Goal: Information Seeking & Learning: Learn about a topic

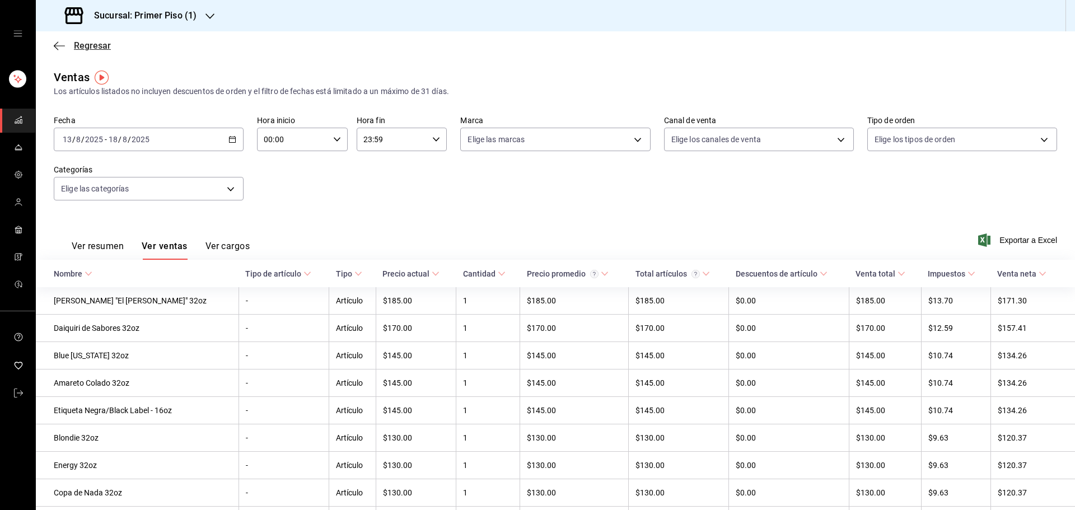
click at [55, 46] on icon "button" at bounding box center [59, 46] width 11 height 10
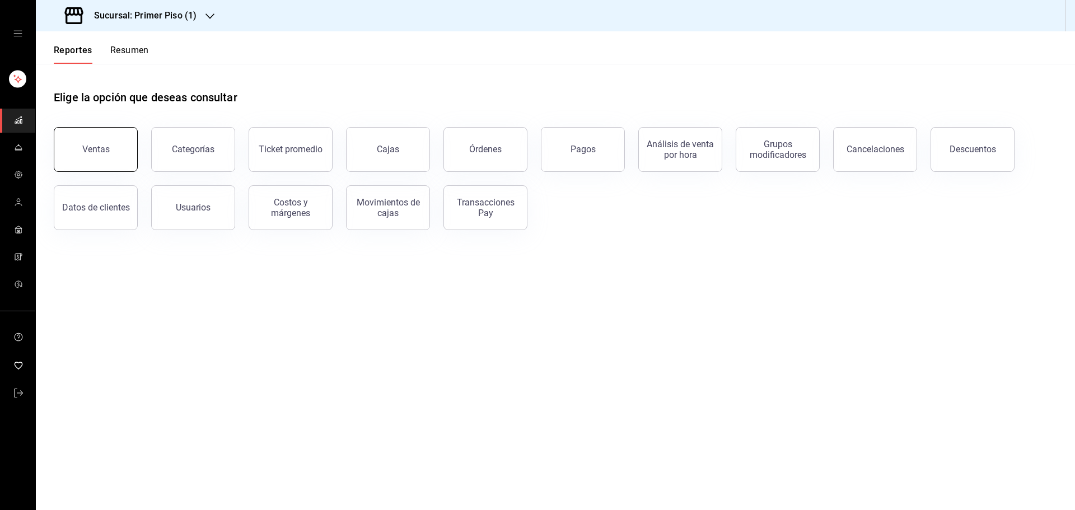
click at [127, 148] on button "Ventas" at bounding box center [96, 149] width 84 height 45
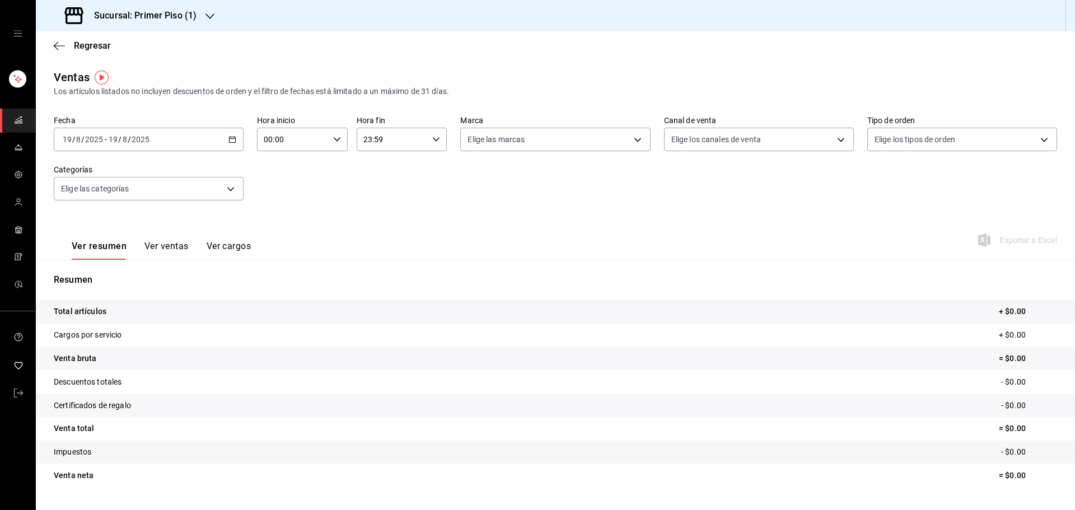
click at [228, 140] on icon "button" at bounding box center [232, 139] width 8 height 8
click at [119, 275] on span "Rango de fechas" at bounding box center [106, 274] width 87 height 12
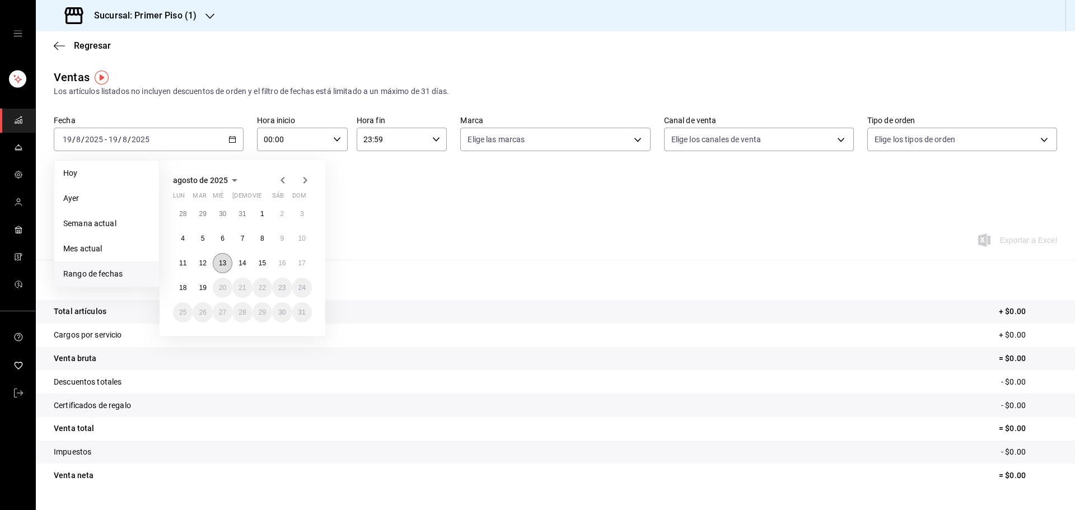
click at [221, 263] on abbr "13" at bounding box center [222, 263] width 7 height 8
click at [183, 285] on abbr "18" at bounding box center [182, 288] width 7 height 8
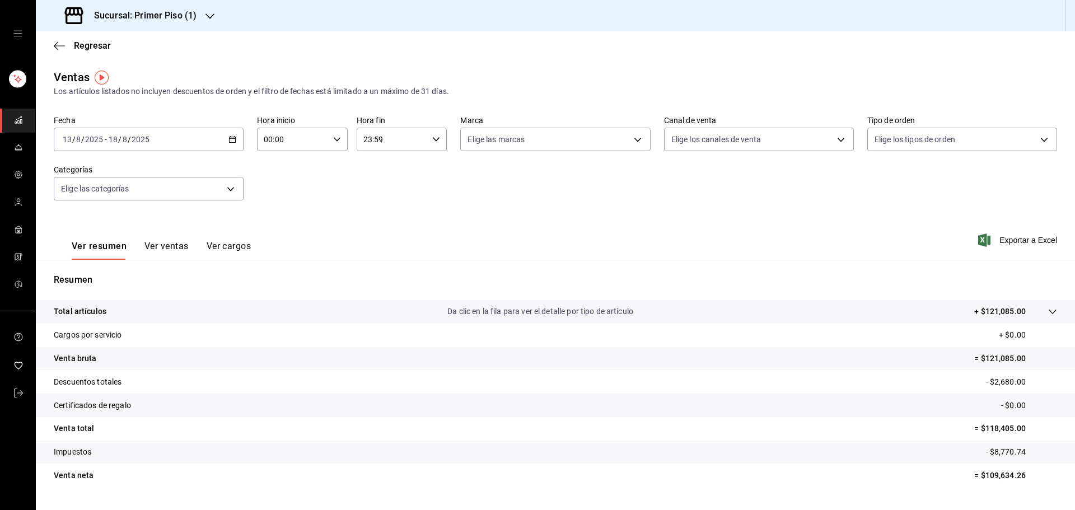
click at [178, 247] on button "Ver ventas" at bounding box center [166, 250] width 44 height 19
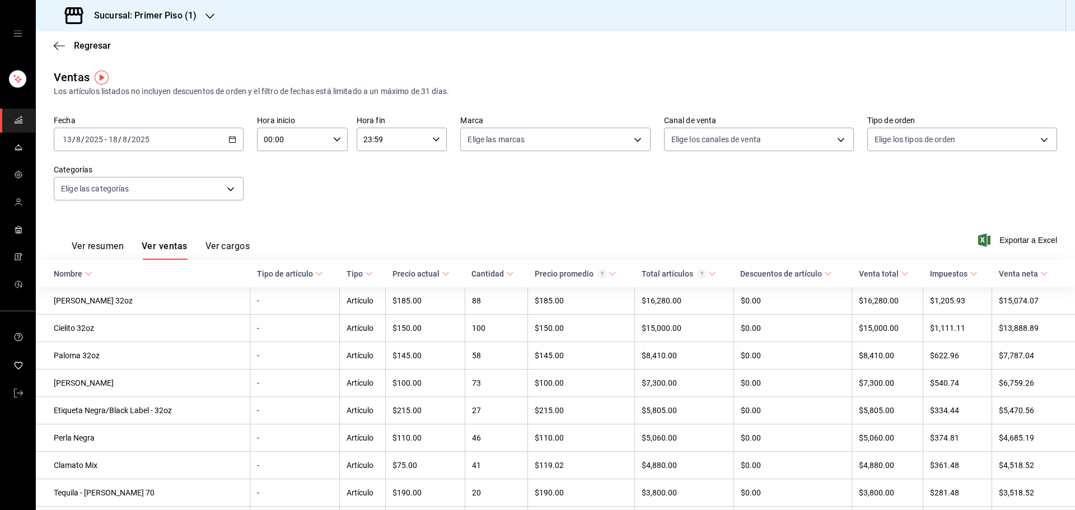
click at [56, 39] on div "Regresar" at bounding box center [555, 45] width 1039 height 29
click at [60, 43] on icon "button" at bounding box center [59, 46] width 11 height 10
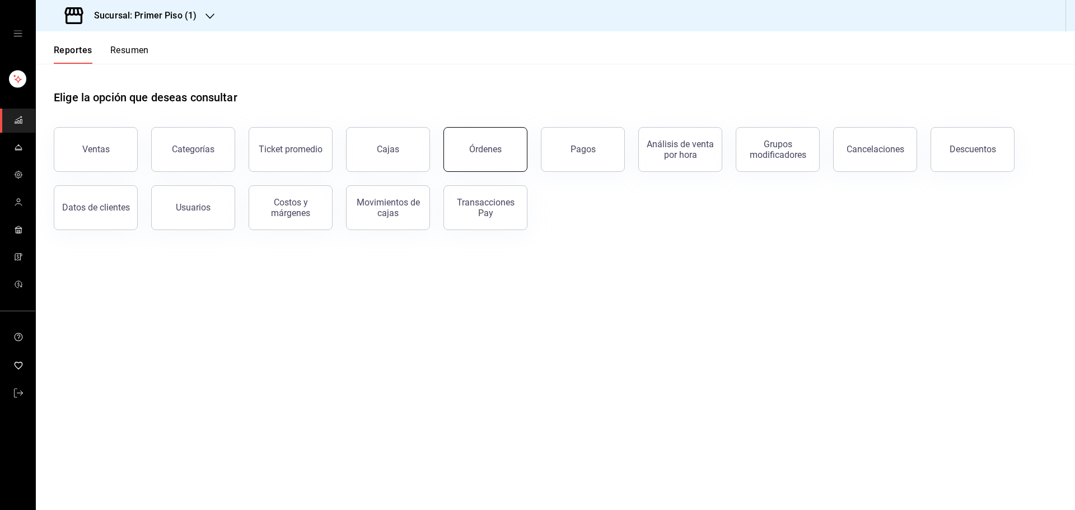
click at [477, 148] on div "Órdenes" at bounding box center [485, 149] width 32 height 11
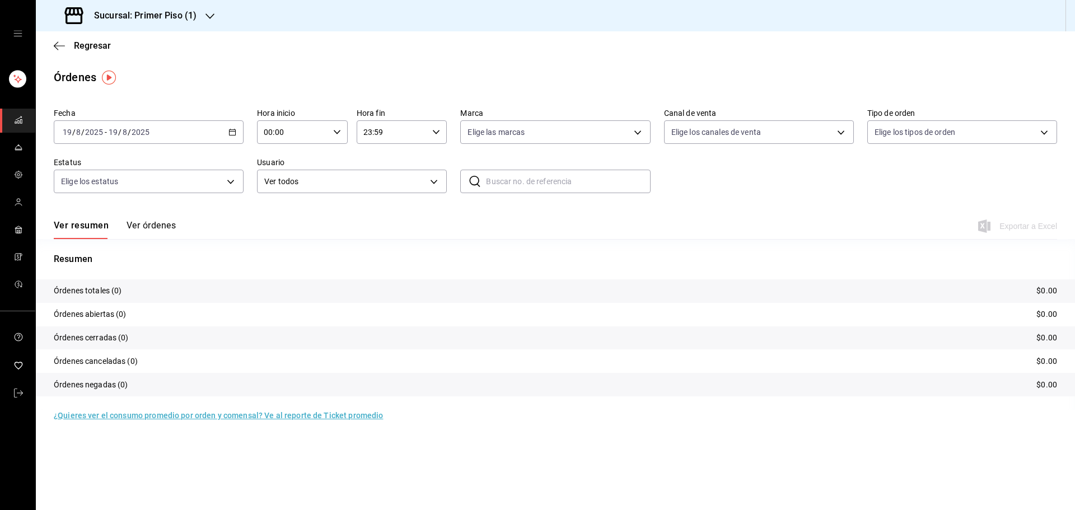
click at [62, 54] on div "Regresar" at bounding box center [555, 45] width 1039 height 29
click at [59, 45] on icon "button" at bounding box center [59, 46] width 11 height 10
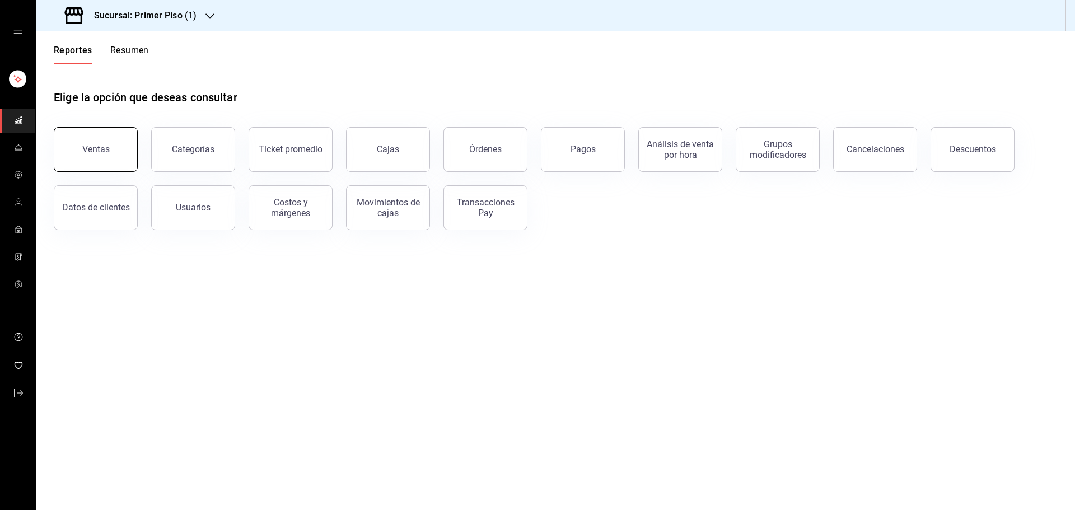
click at [104, 143] on button "Ventas" at bounding box center [96, 149] width 84 height 45
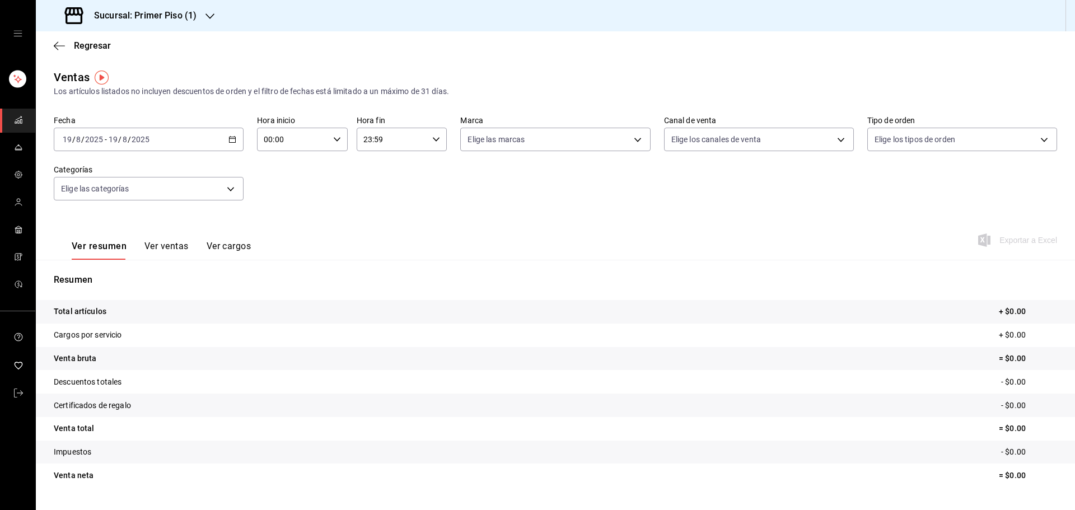
click at [173, 240] on div "Ver resumen Ver ventas Ver cargos" at bounding box center [152, 243] width 197 height 32
click at [173, 246] on button "Ver ventas" at bounding box center [166, 250] width 44 height 19
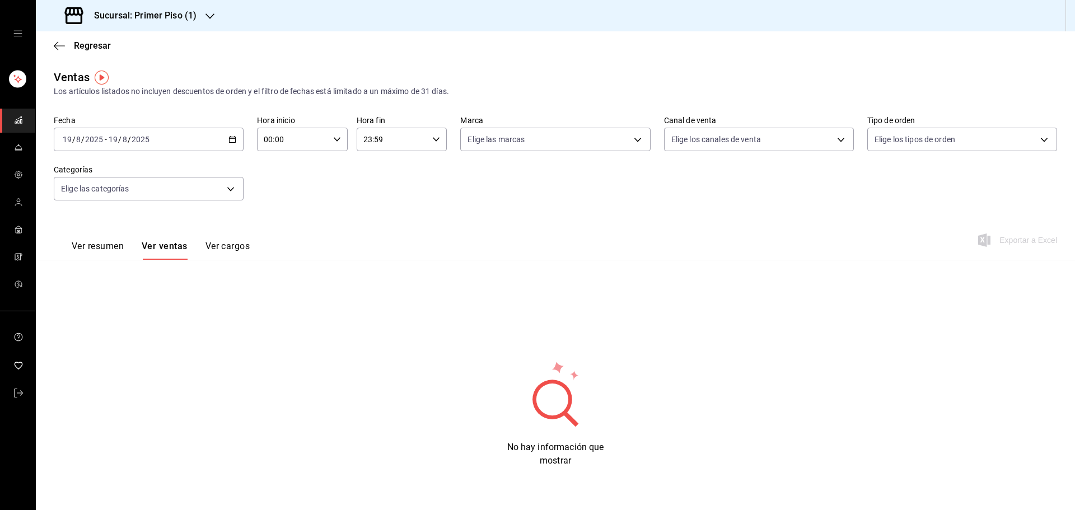
click at [224, 132] on div "[DATE] [DATE] - [DATE] [DATE]" at bounding box center [149, 140] width 190 height 24
click at [107, 268] on span "Rango de fechas" at bounding box center [106, 274] width 87 height 12
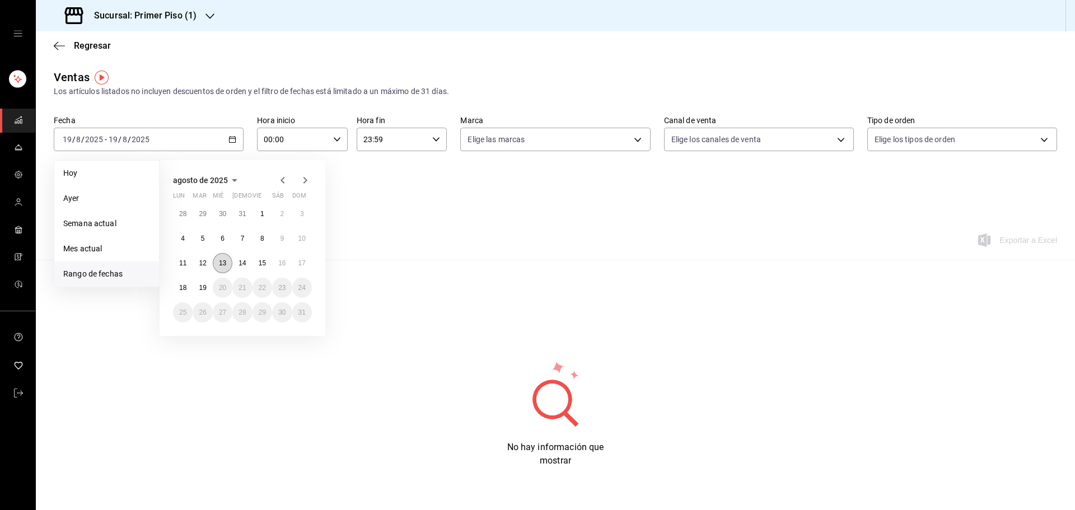
click at [222, 260] on abbr "13" at bounding box center [222, 263] width 7 height 8
click at [188, 288] on button "18" at bounding box center [183, 288] width 20 height 20
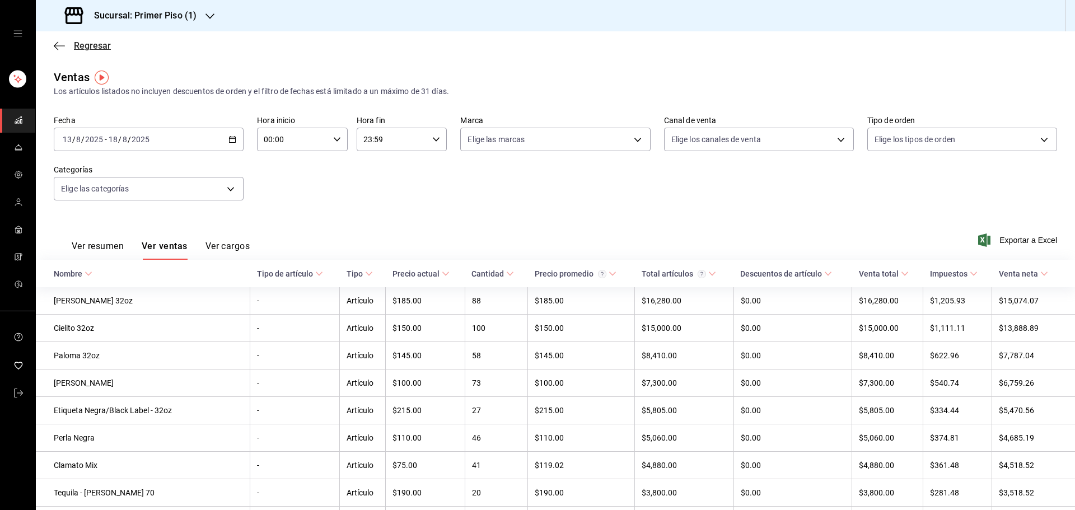
click at [54, 41] on icon "button" at bounding box center [59, 46] width 11 height 10
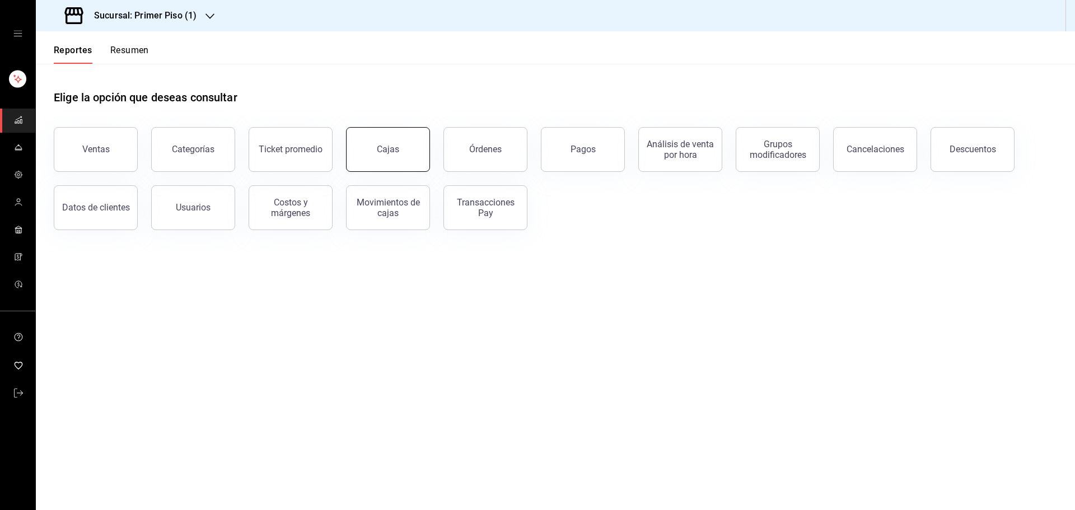
click at [422, 147] on button "Cajas" at bounding box center [388, 149] width 84 height 45
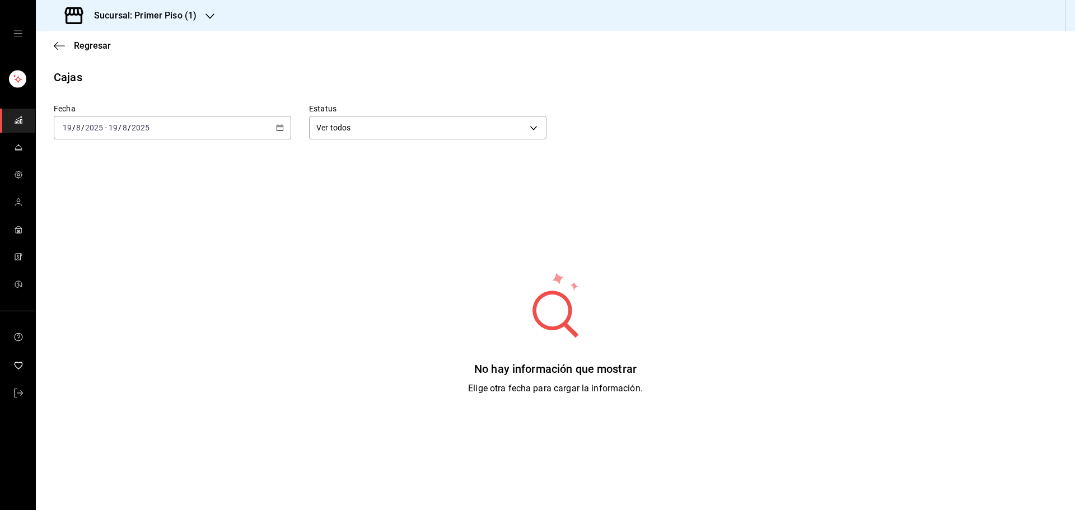
click at [157, 125] on div "[DATE] [DATE] - [DATE] [DATE]" at bounding box center [172, 128] width 237 height 24
click at [128, 291] on li "Rango de fechas" at bounding box center [106, 287] width 105 height 25
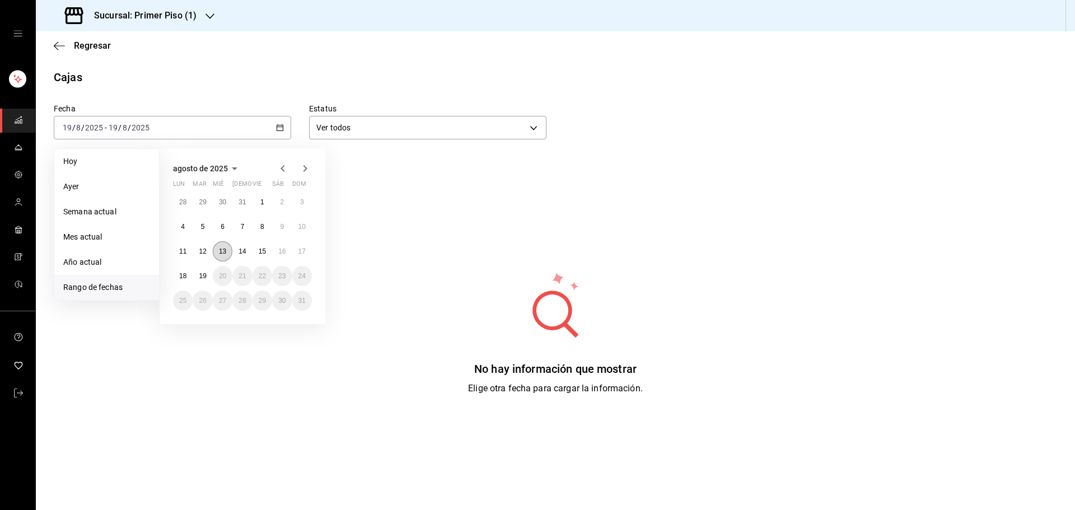
click at [221, 248] on abbr "13" at bounding box center [222, 251] width 7 height 8
click at [190, 277] on button "18" at bounding box center [183, 276] width 20 height 20
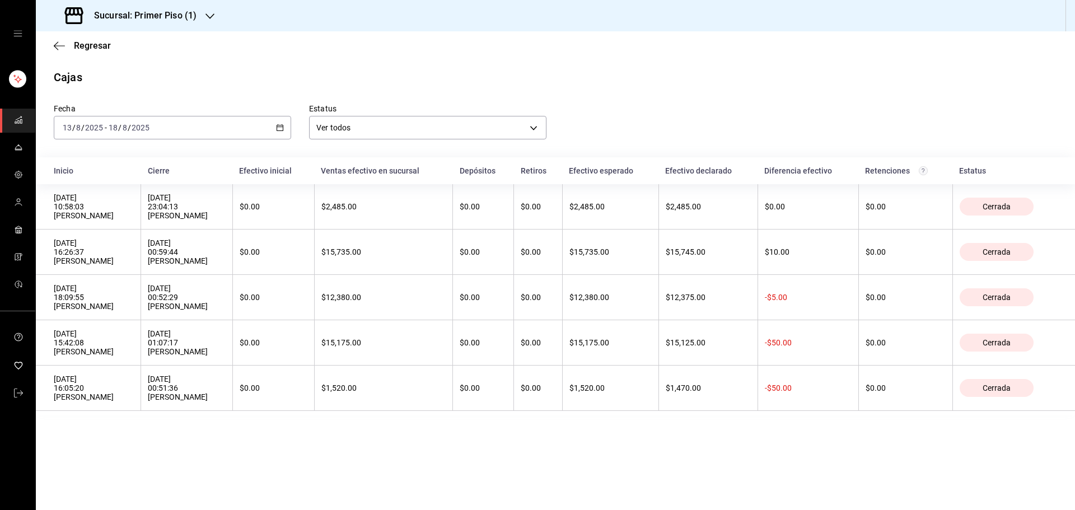
click at [51, 44] on div "Regresar" at bounding box center [555, 45] width 1039 height 29
click at [55, 43] on icon "button" at bounding box center [59, 46] width 11 height 10
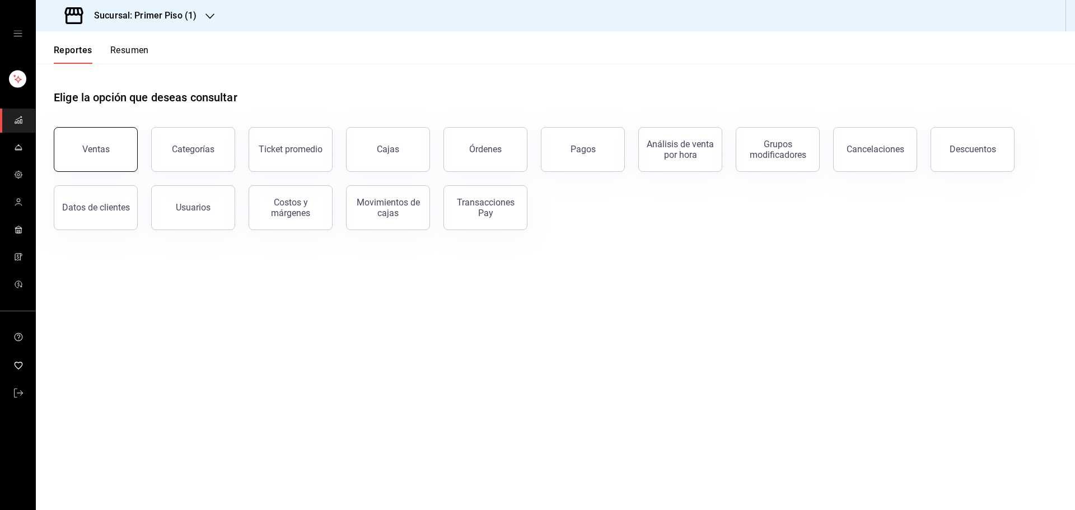
click at [118, 156] on button "Ventas" at bounding box center [96, 149] width 84 height 45
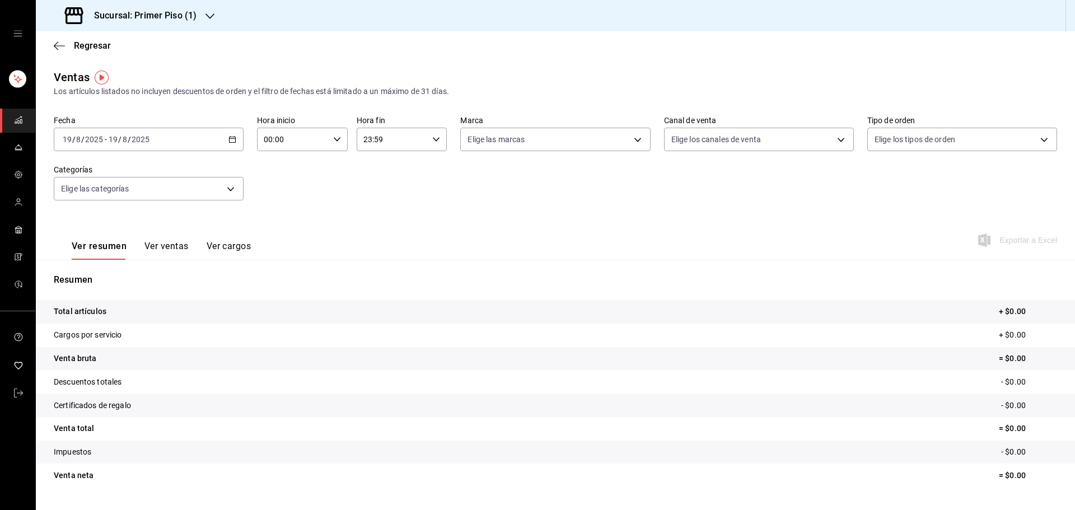
click at [229, 143] on \(Stroke\) "button" at bounding box center [232, 140] width 7 height 6
click at [124, 268] on li "Rango de fechas" at bounding box center [106, 273] width 105 height 25
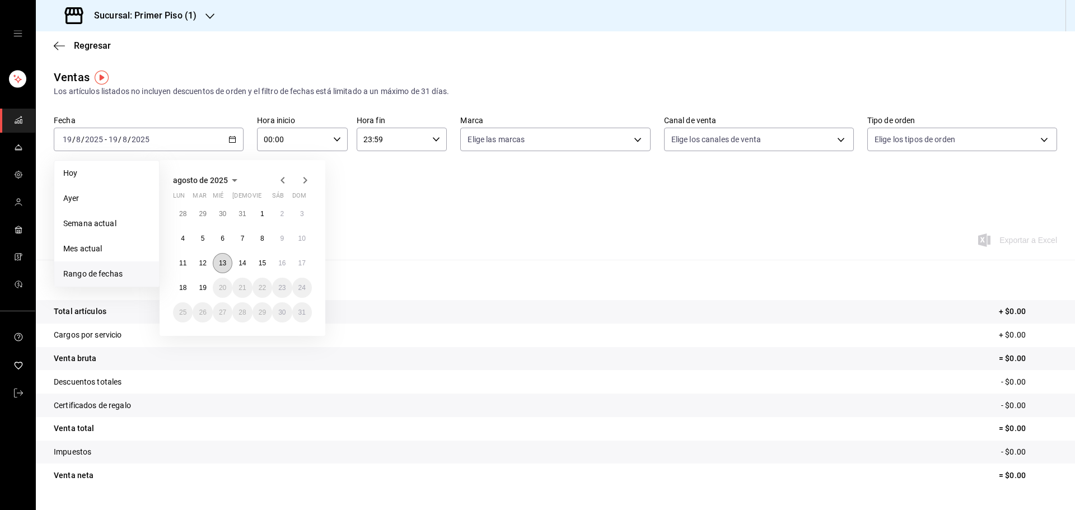
click at [220, 266] on abbr "13" at bounding box center [222, 263] width 7 height 8
click at [182, 282] on button "18" at bounding box center [183, 288] width 20 height 20
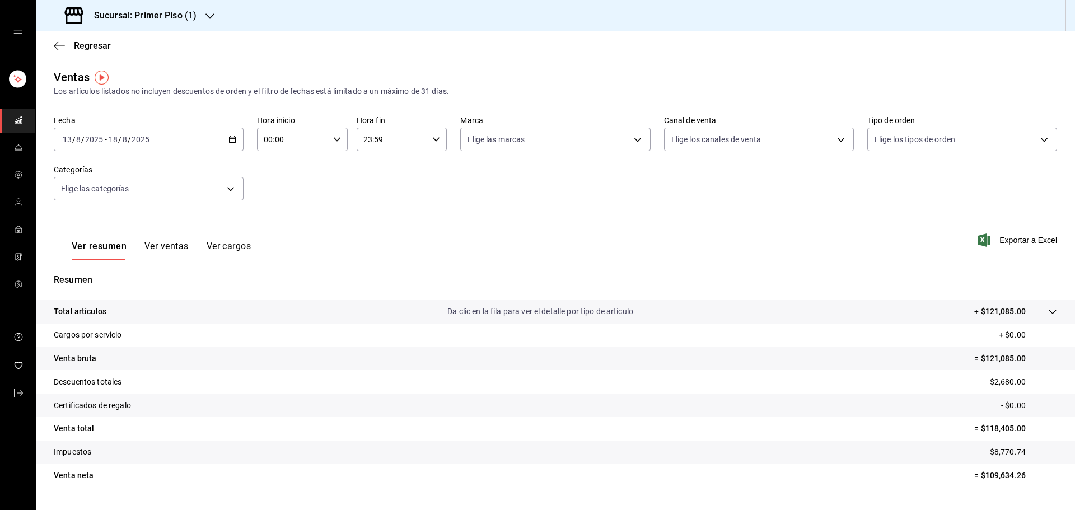
click at [178, 247] on button "Ver ventas" at bounding box center [166, 250] width 44 height 19
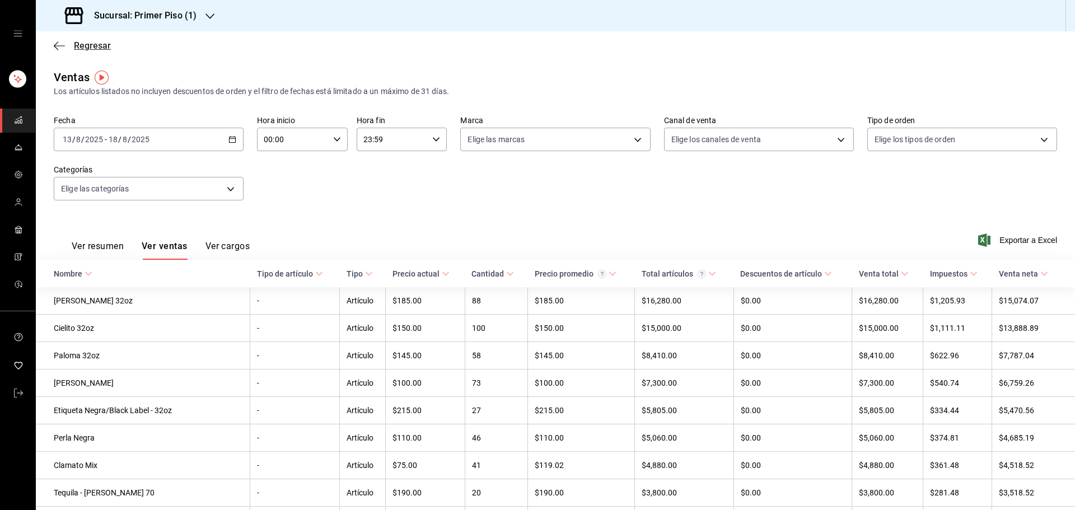
click at [58, 43] on icon "button" at bounding box center [59, 46] width 11 height 10
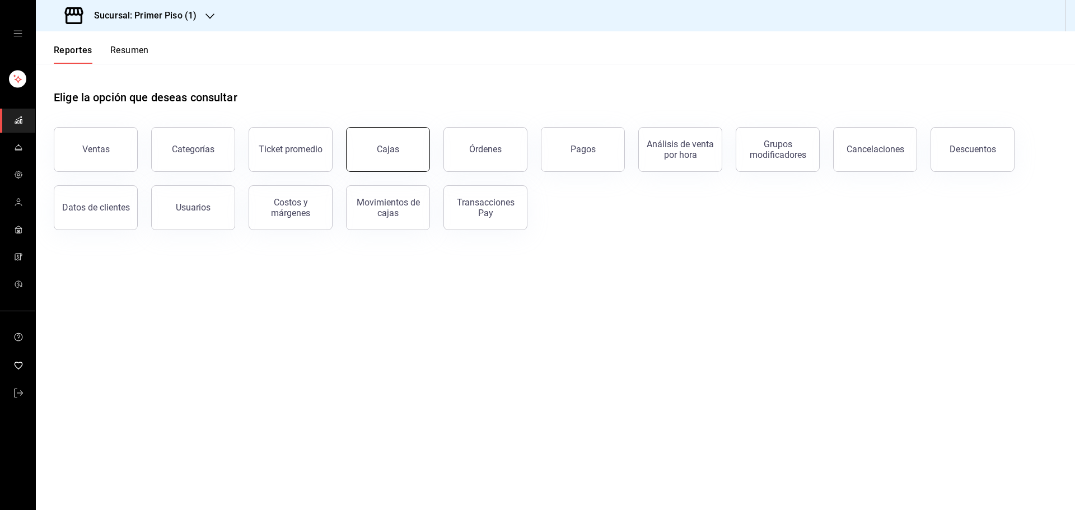
click at [419, 162] on button "Cajas" at bounding box center [388, 149] width 84 height 45
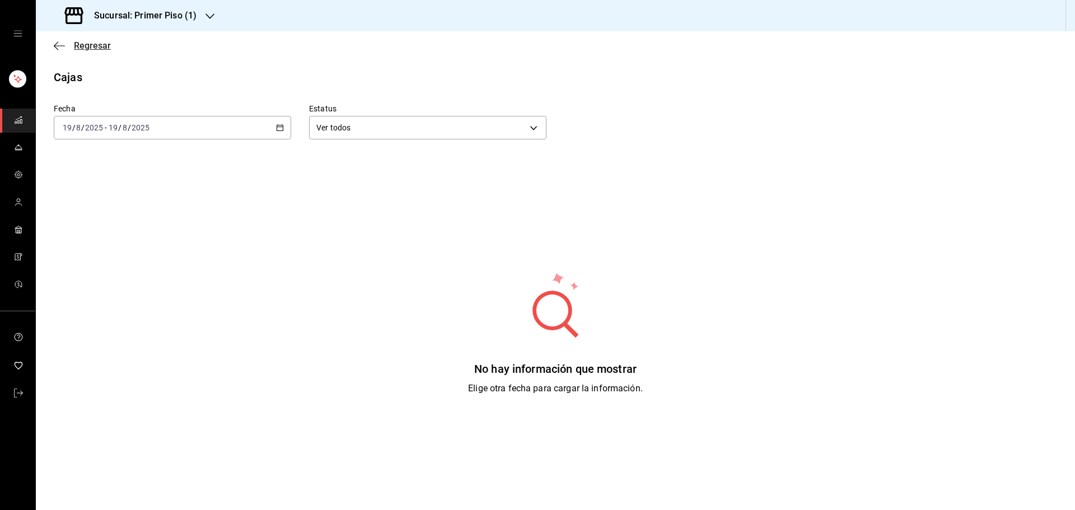
click at [54, 46] on icon "button" at bounding box center [56, 45] width 4 height 8
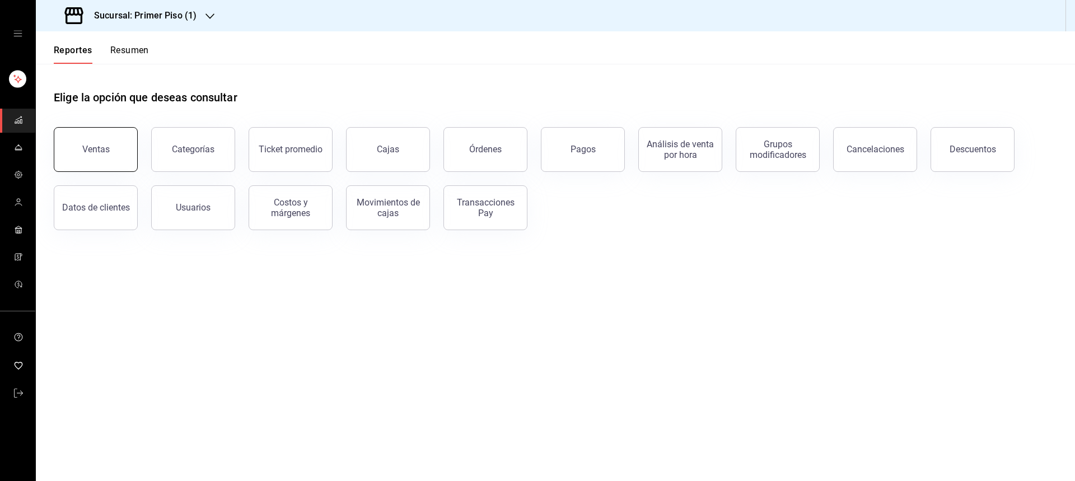
click at [106, 145] on div "Ventas" at bounding box center [95, 149] width 27 height 11
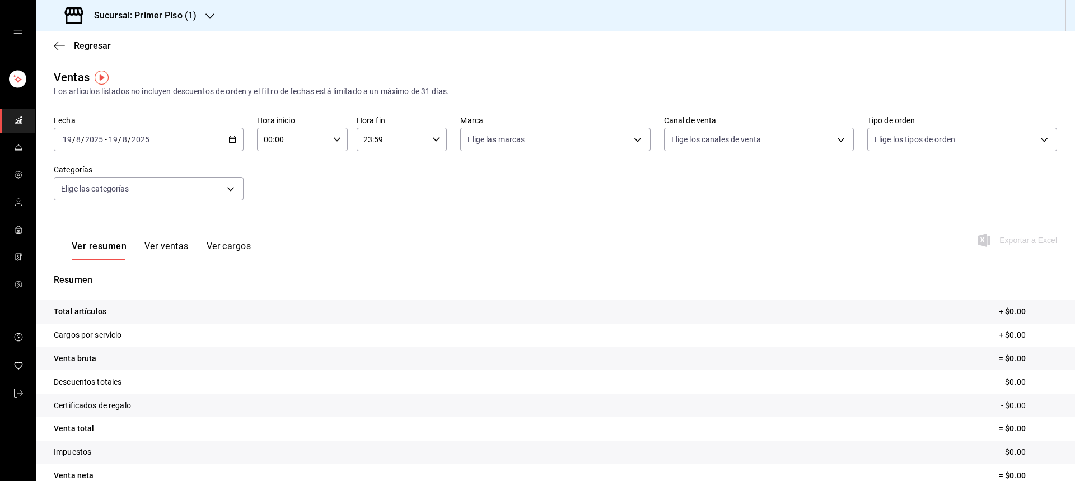
click at [220, 140] on div "[DATE] [DATE] - [DATE] [DATE]" at bounding box center [149, 140] width 190 height 24
click at [121, 272] on span "Rango de fechas" at bounding box center [106, 274] width 87 height 12
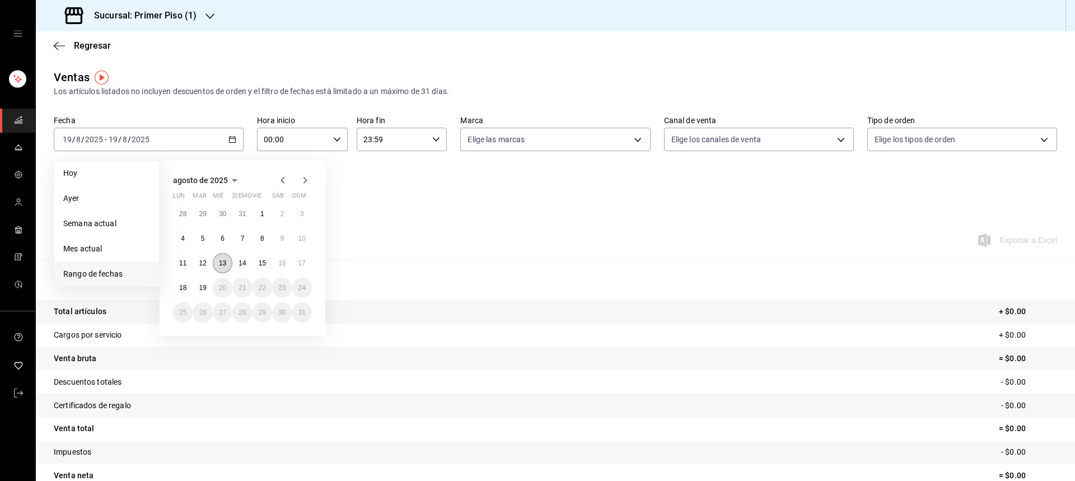
click at [219, 258] on button "13" at bounding box center [223, 263] width 20 height 20
click at [185, 290] on abbr "18" at bounding box center [182, 288] width 7 height 8
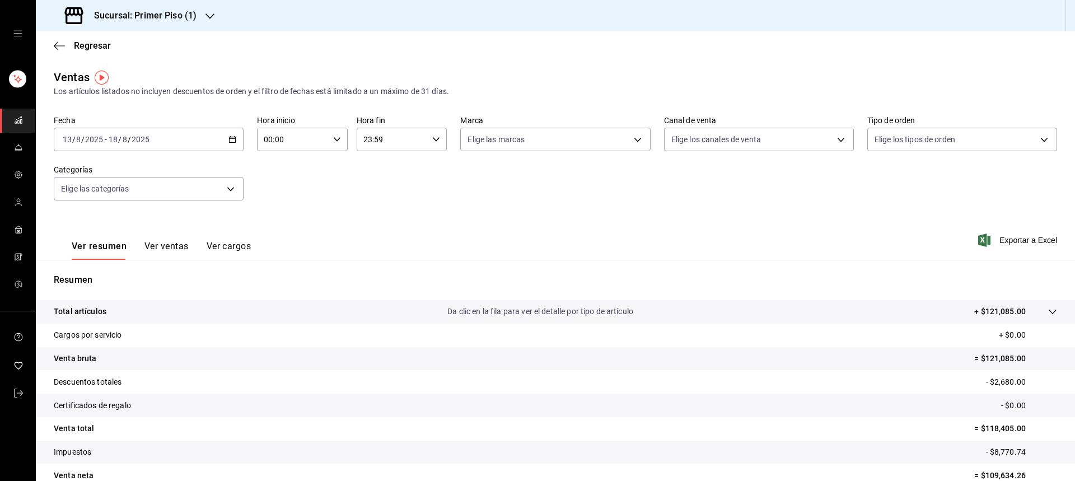
click at [185, 246] on button "Ver ventas" at bounding box center [166, 250] width 44 height 19
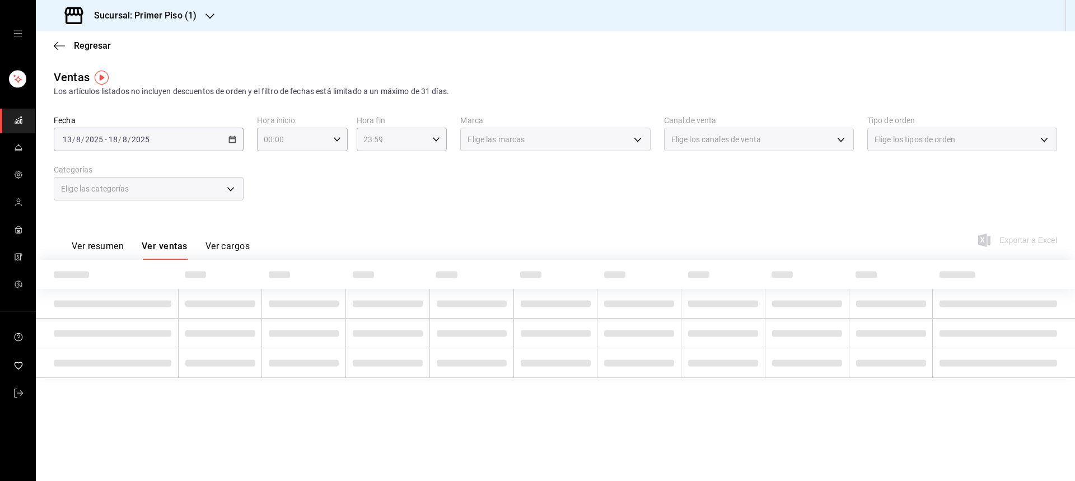
click at [174, 249] on button "Ver ventas" at bounding box center [165, 250] width 46 height 19
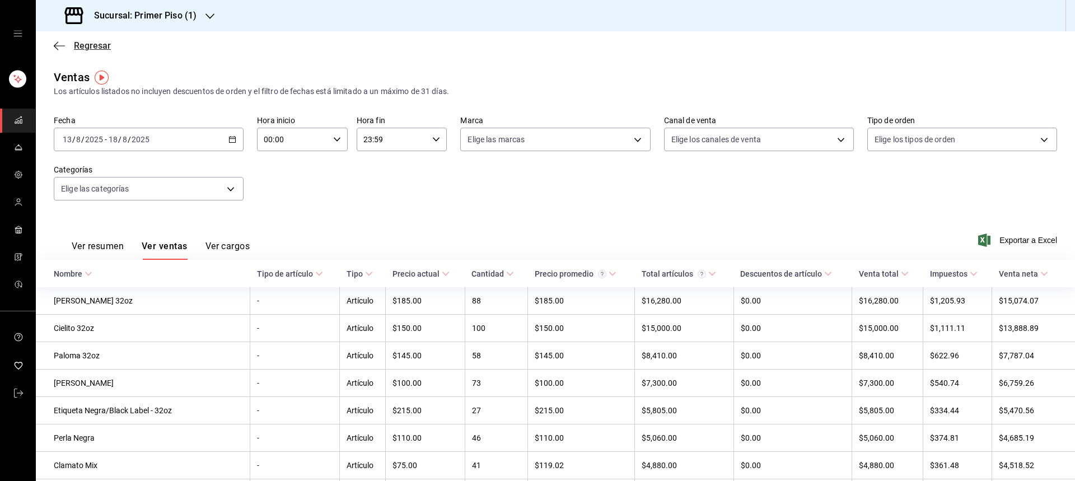
click at [62, 42] on icon "button" at bounding box center [59, 46] width 11 height 10
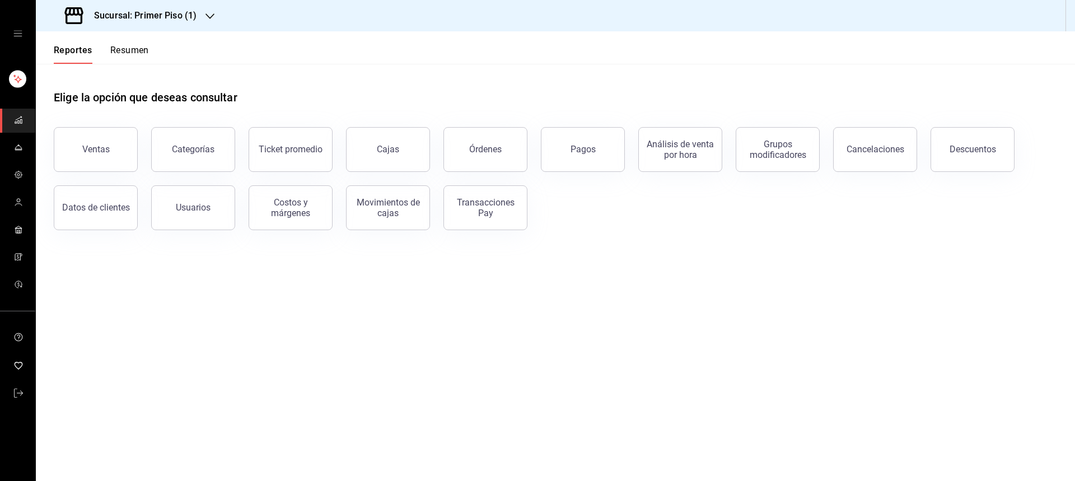
click at [137, 52] on button "Resumen" at bounding box center [129, 54] width 39 height 19
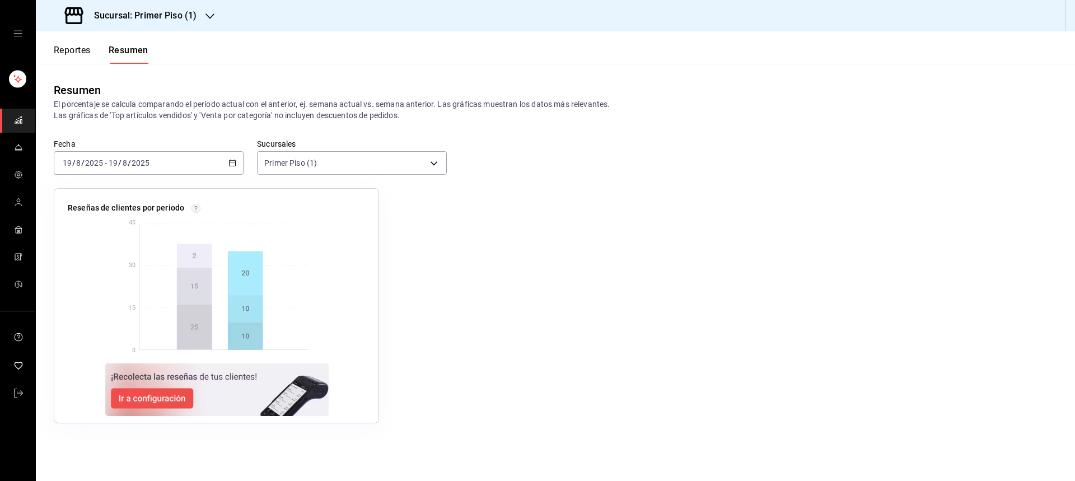
click at [232, 161] on icon "button" at bounding box center [232, 163] width 8 height 8
click at [132, 317] on span "Rango de fechas" at bounding box center [106, 323] width 87 height 12
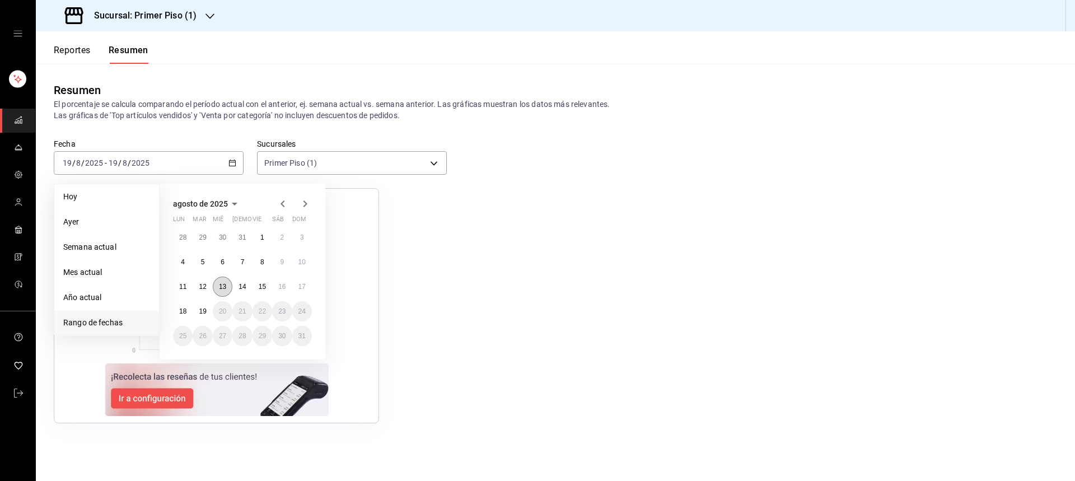
click at [224, 288] on abbr "13" at bounding box center [222, 287] width 7 height 8
click at [188, 311] on button "18" at bounding box center [183, 311] width 20 height 20
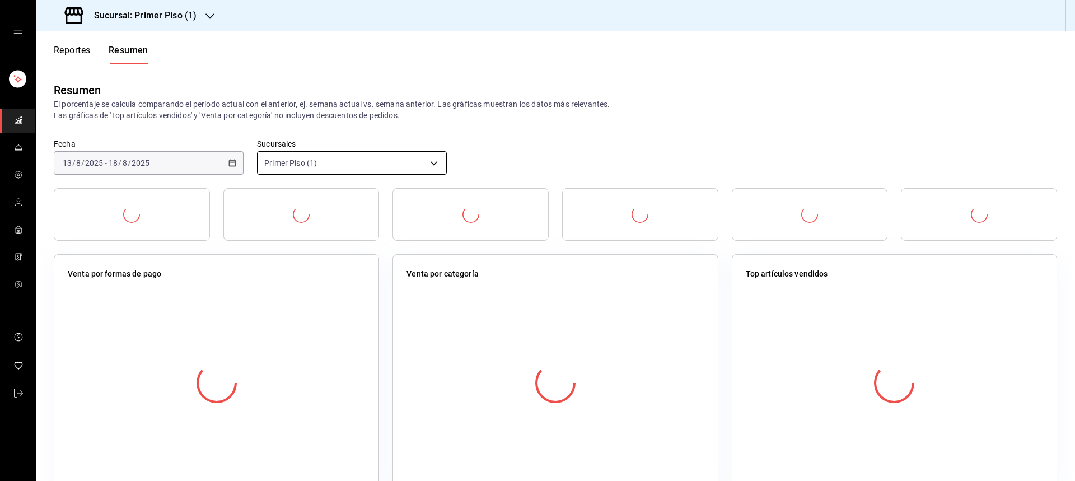
click at [420, 159] on body "Sucursal: Primer Piso (1) Reportes Resumen Resumen El porcentaje se calcula com…" at bounding box center [537, 240] width 1075 height 481
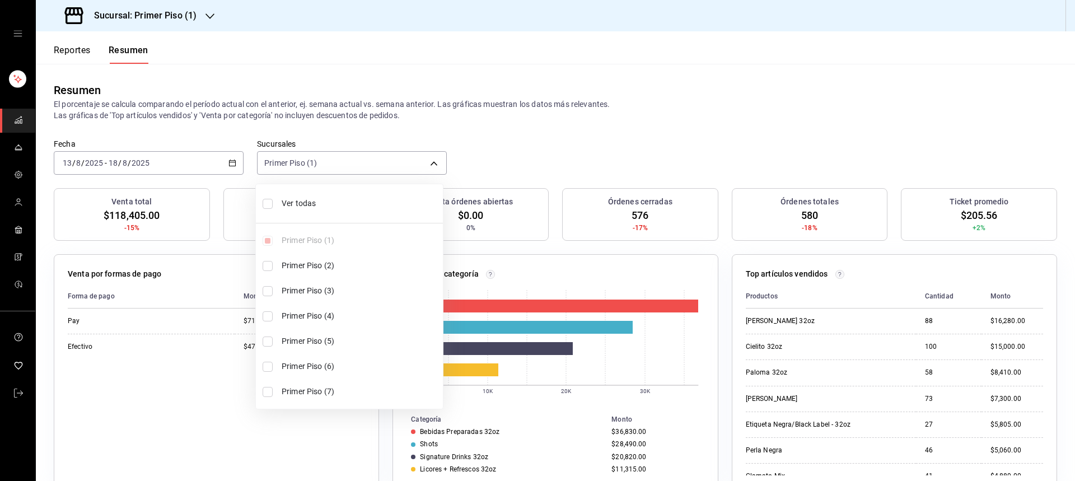
click at [212, 22] on div at bounding box center [537, 240] width 1075 height 481
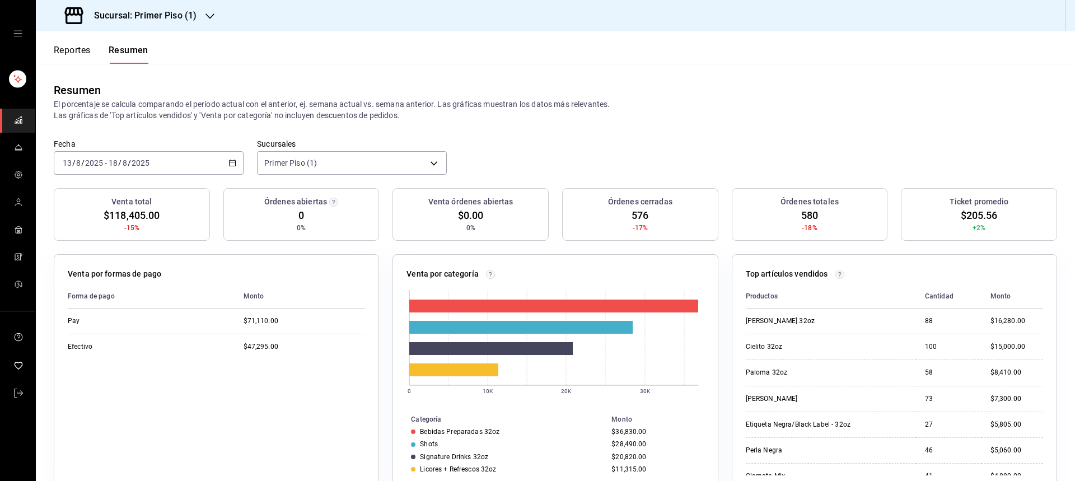
click at [209, 12] on div "Ver todas Primer Piso (1) Primer Piso (2) Primer Piso (3) Primer Piso (4) Prime…" at bounding box center [537, 240] width 1075 height 481
click at [208, 13] on icon "button" at bounding box center [209, 16] width 9 height 9
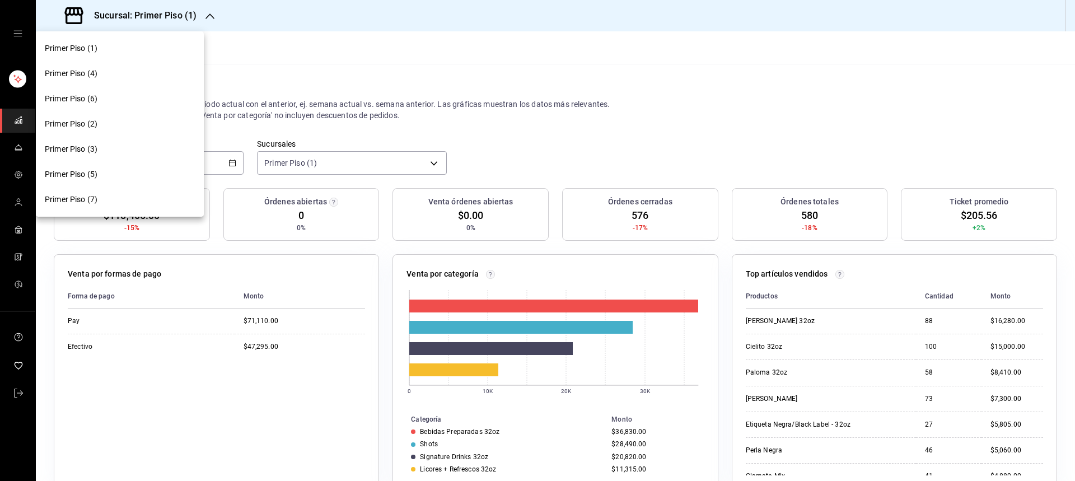
click at [104, 144] on div "Primer Piso (3)" at bounding box center [120, 149] width 150 height 12
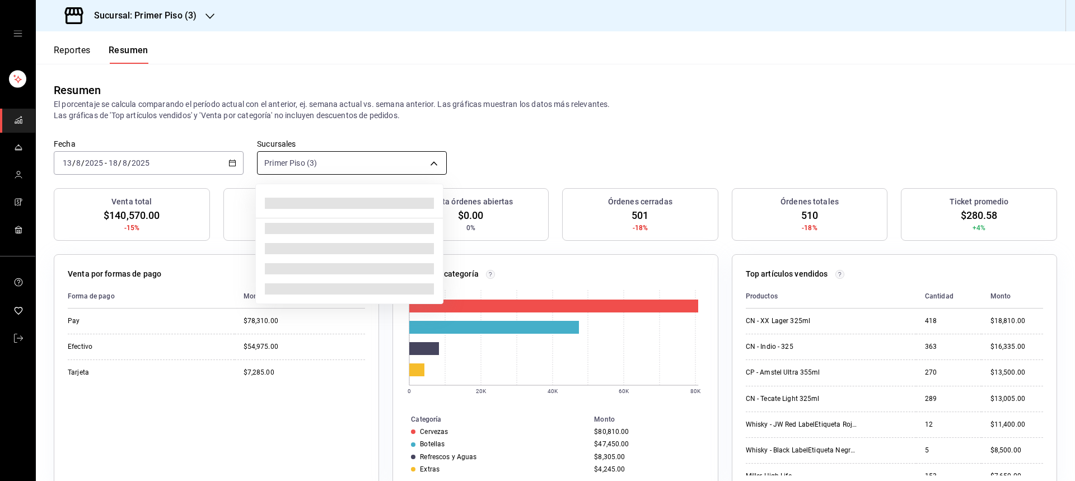
click at [436, 167] on body "Sucursal: Primer Piso (3) Reportes Resumen Resumen El porcentaje se calcula com…" at bounding box center [537, 240] width 1075 height 481
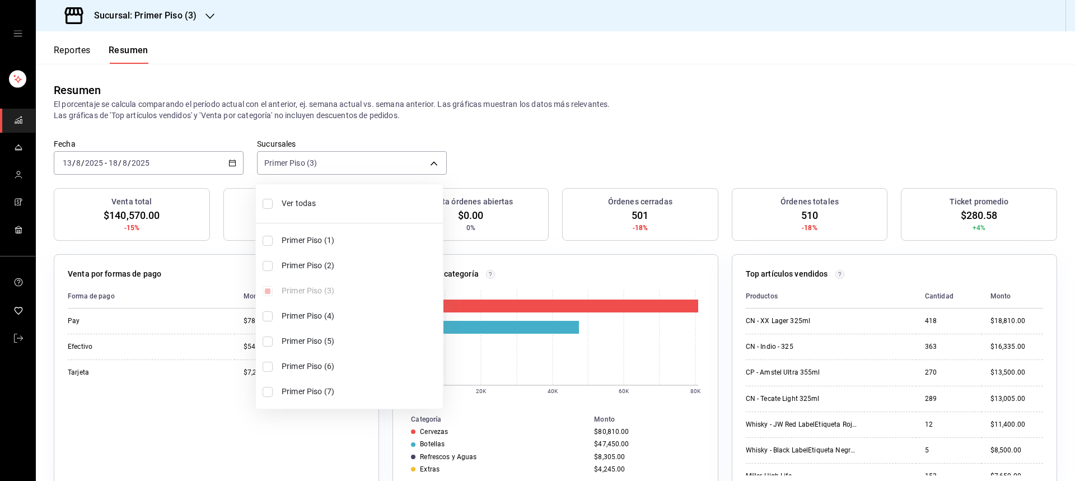
click at [266, 316] on input "checkbox" at bounding box center [268, 316] width 10 height 10
checkbox input "true"
type input "[object Object],[object Object]"
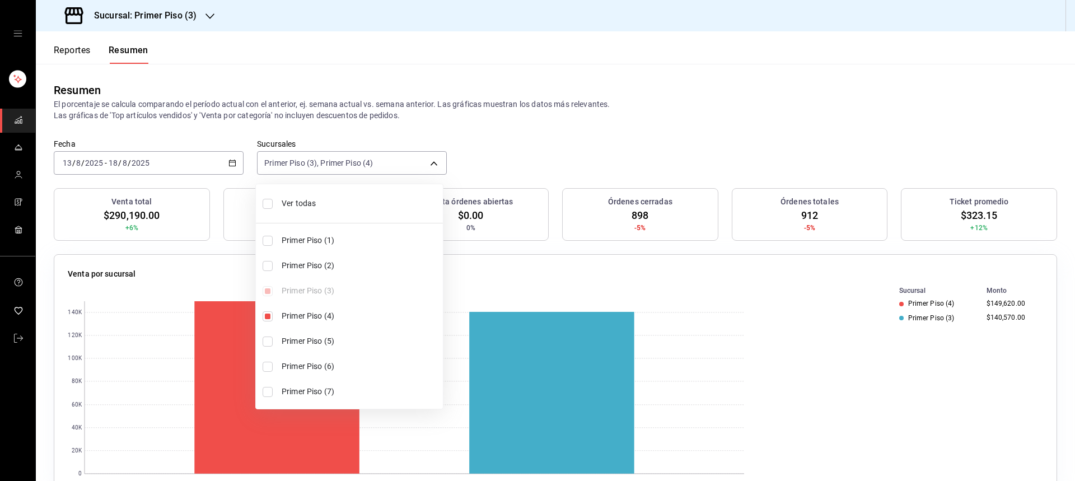
click at [266, 392] on input "checkbox" at bounding box center [268, 392] width 10 height 10
checkbox input "true"
type input "[object Object],[object Object],[object Object]"
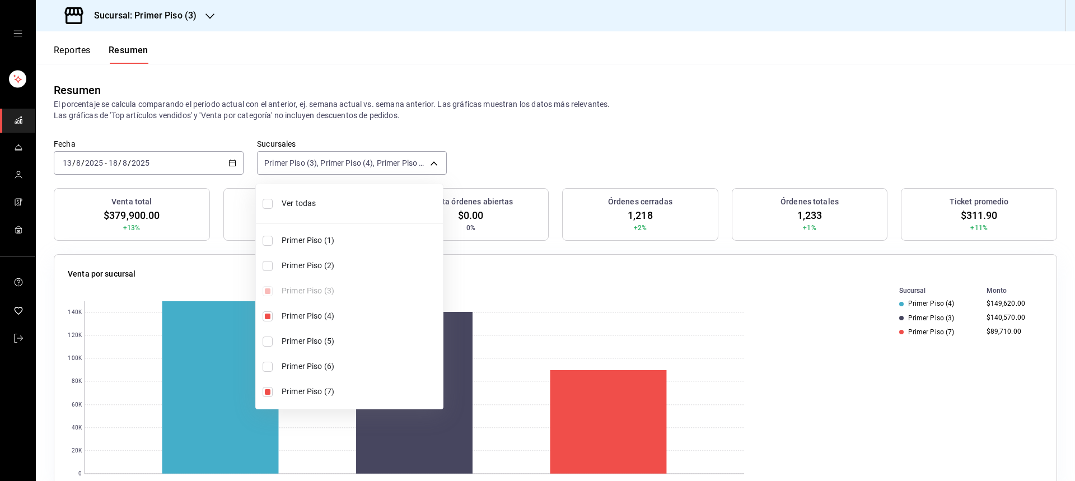
click at [530, 272] on div at bounding box center [537, 240] width 1075 height 481
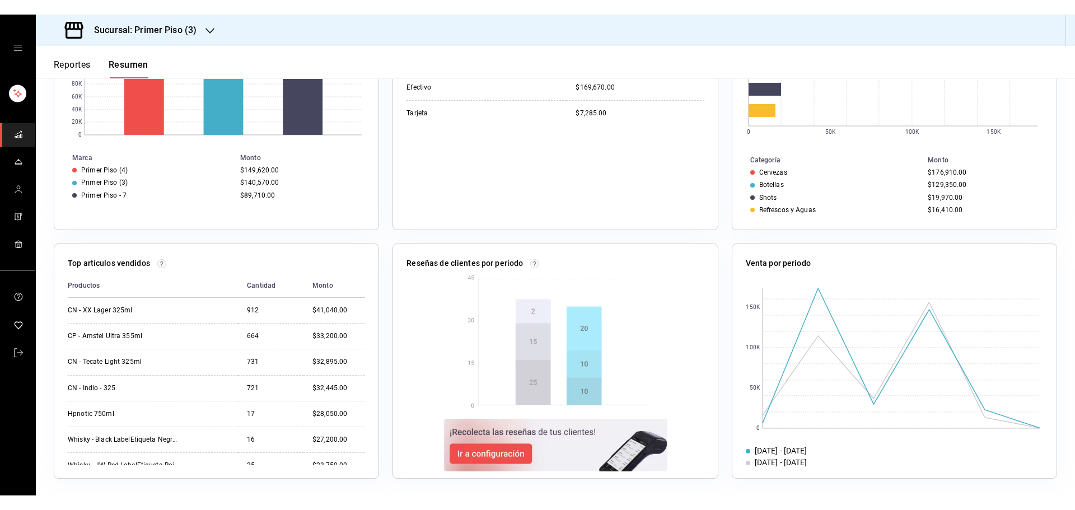
scroll to position [523, 0]
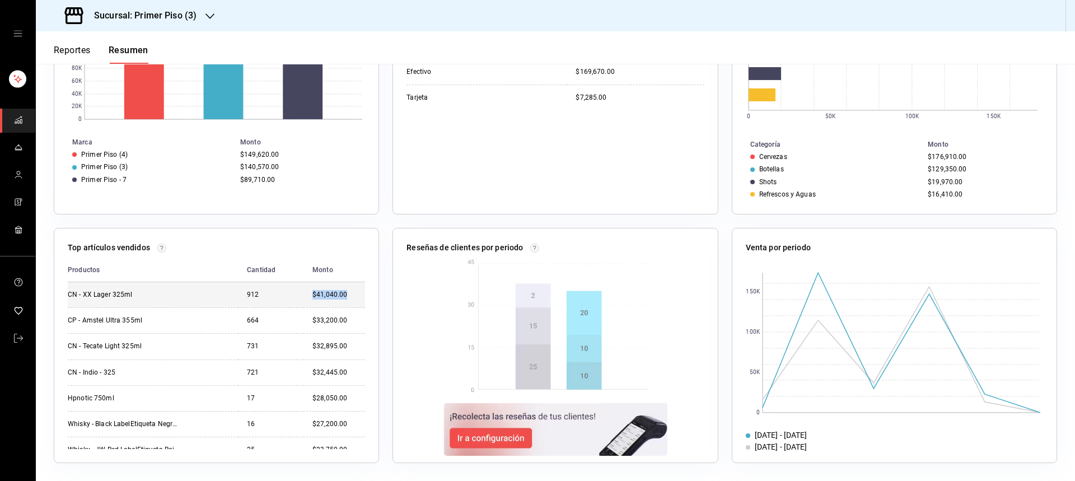
drag, startPoint x: 304, startPoint y: 294, endPoint x: 338, endPoint y: 293, distance: 34.1
click at [338, 293] on div "$41,040.00" at bounding box center [338, 295] width 53 height 10
copy div "$41,040.00"
click at [685, 332] on div at bounding box center [554, 358] width 297 height 201
drag, startPoint x: 149, startPoint y: 291, endPoint x: 143, endPoint y: 291, distance: 6.7
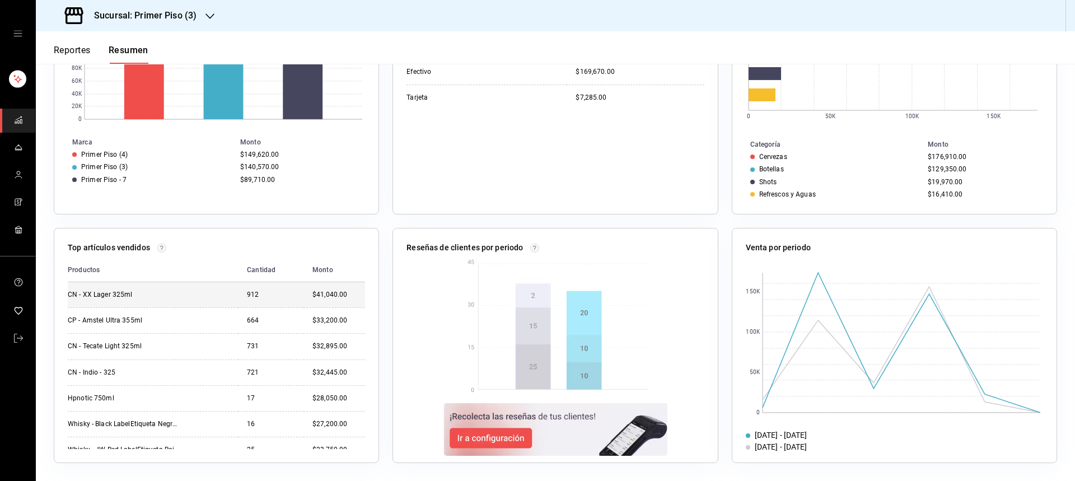
click at [143, 291] on div "CN - XX Lager 325ml" at bounding box center [124, 295] width 112 height 10
drag, startPoint x: 110, startPoint y: 293, endPoint x: 83, endPoint y: 295, distance: 26.9
click at [83, 295] on div "CN - XX Lager 325ml" at bounding box center [124, 295] width 112 height 10
copy div "XX Lager"
click at [718, 325] on div "Venta por periodo 0 50K 100K 150K [DATE] - [DATE] [DATE] - [DATE]" at bounding box center [887, 338] width 339 height 249
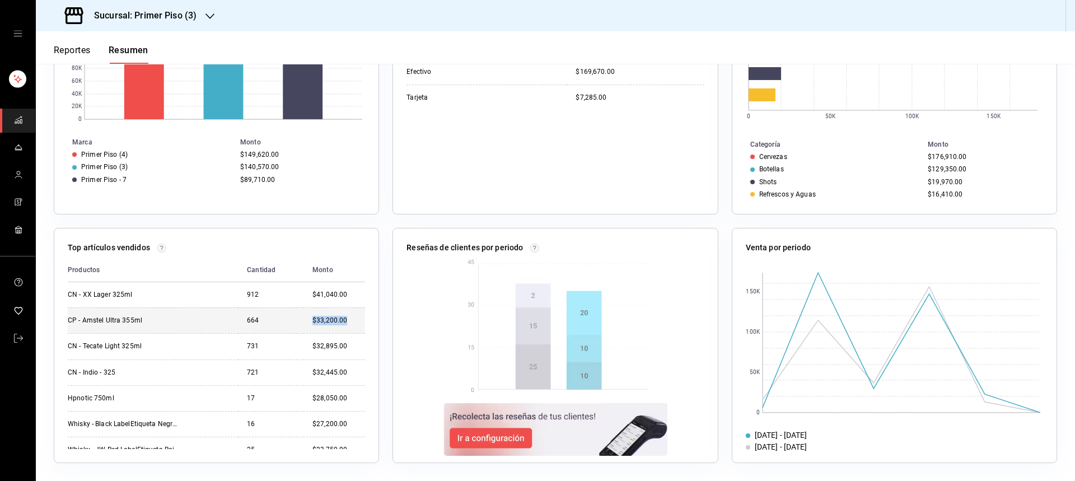
drag, startPoint x: 303, startPoint y: 320, endPoint x: 344, endPoint y: 322, distance: 40.4
click at [344, 322] on td "$33,200.00" at bounding box center [334, 320] width 62 height 26
copy div "$33,200.00"
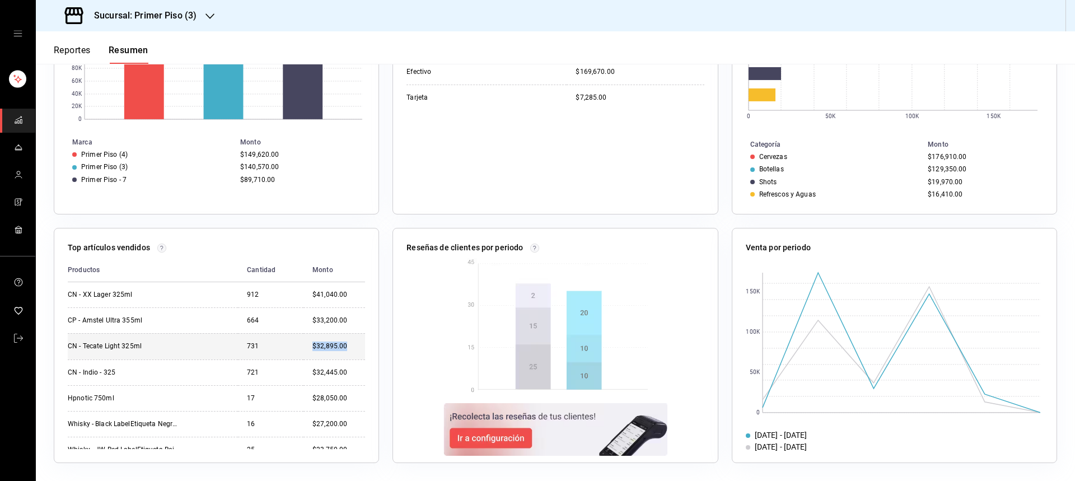
drag, startPoint x: 321, startPoint y: 346, endPoint x: 337, endPoint y: 346, distance: 16.2
click at [337, 346] on td "$32,895.00" at bounding box center [334, 346] width 62 height 26
copy div "$32,895.00"
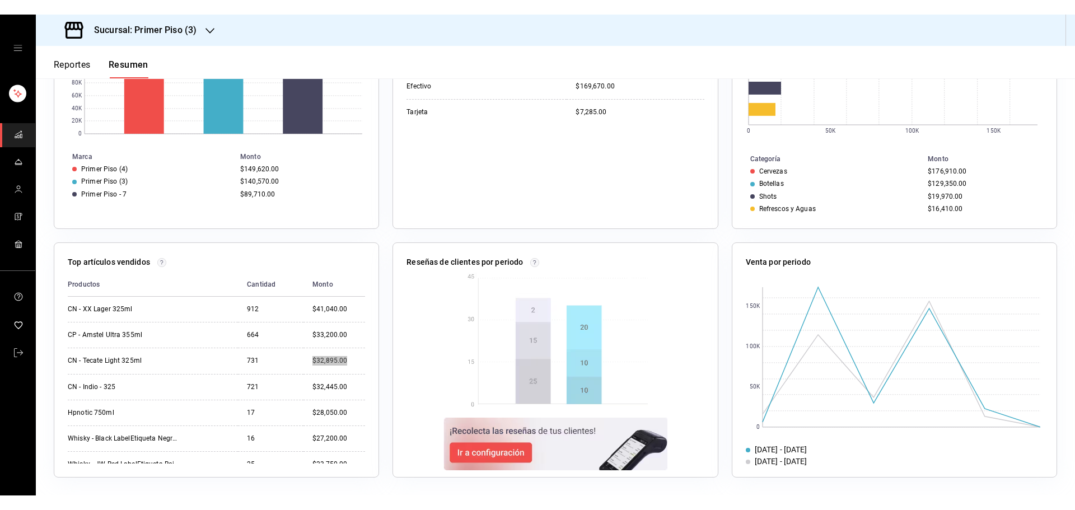
scroll to position [494, 0]
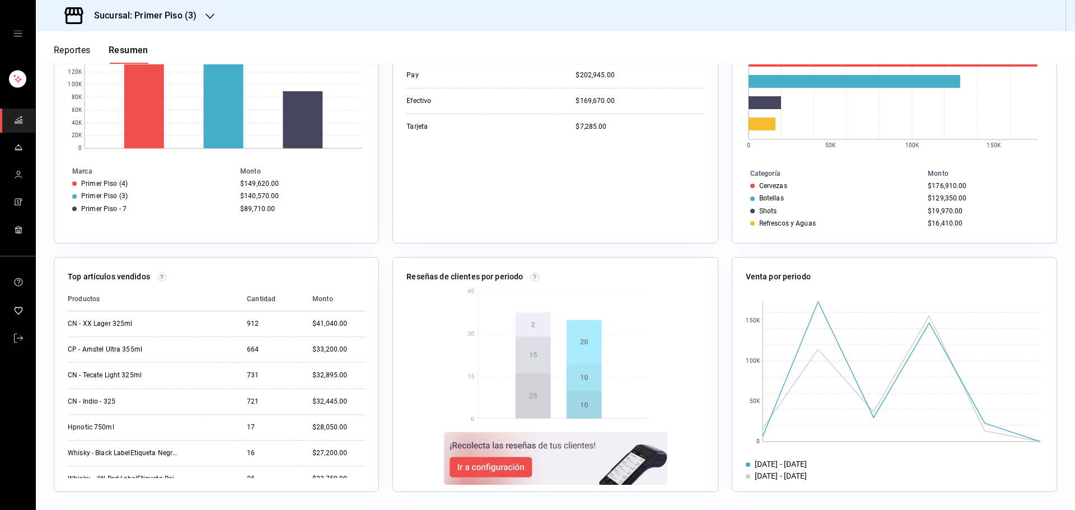
click at [673, 199] on div "Forma de pago Monto Pay $202,945.00 Efectivo $169,670.00 Tarjeta $7,285.00" at bounding box center [554, 134] width 297 height 191
